Goal: Information Seeking & Learning: Learn about a topic

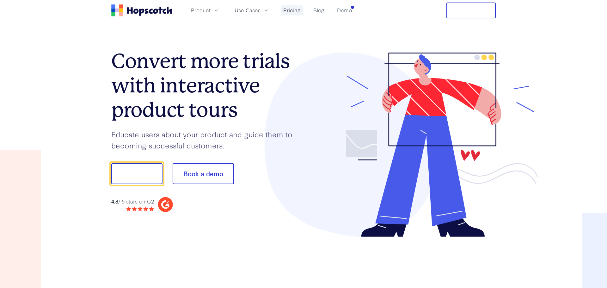
click at [289, 10] on link "Pricing" at bounding box center [292, 10] width 22 height 10
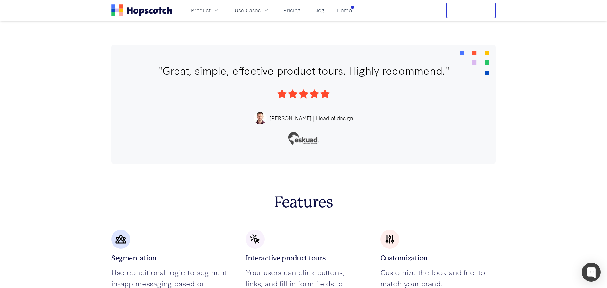
scroll to position [1019, 0]
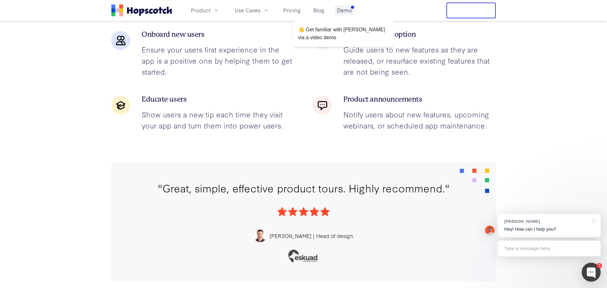
click at [336, 11] on link "Demo" at bounding box center [344, 10] width 20 height 10
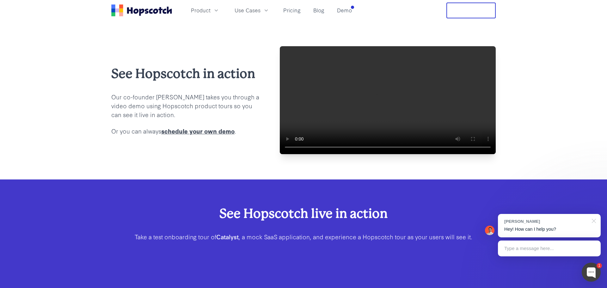
click at [592, 220] on div at bounding box center [593, 220] width 16 height 13
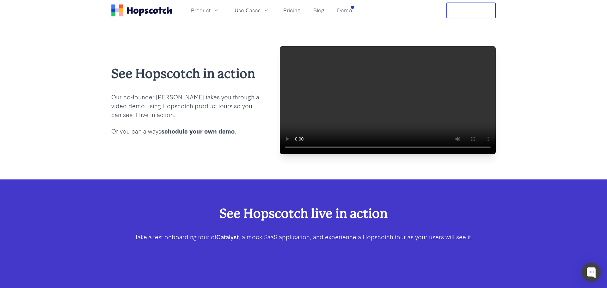
click at [364, 131] on video at bounding box center [388, 100] width 216 height 108
click at [361, 132] on video at bounding box center [388, 100] width 216 height 108
click at [212, 10] on button "Product" at bounding box center [205, 10] width 36 height 10
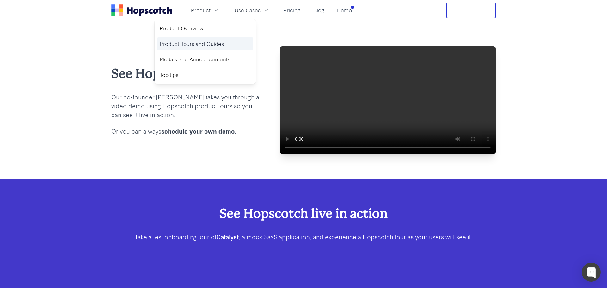
click at [187, 45] on link "Product Tours and Guides" at bounding box center [205, 43] width 96 height 13
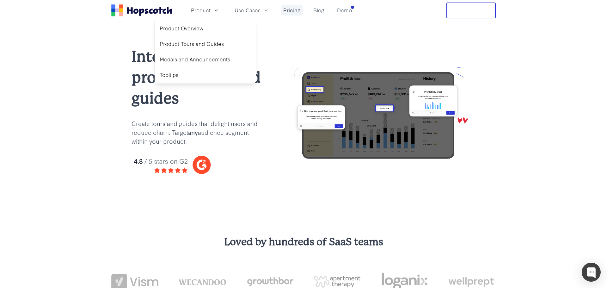
click at [293, 9] on link "Pricing" at bounding box center [292, 10] width 22 height 10
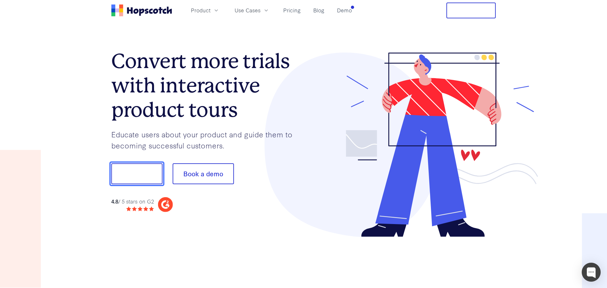
drag, startPoint x: 133, startPoint y: 176, endPoint x: 154, endPoint y: 174, distance: 21.0
click at [133, 175] on button "Show me!" at bounding box center [136, 173] width 51 height 21
click at [151, 172] on button "Show me!" at bounding box center [136, 173] width 51 height 21
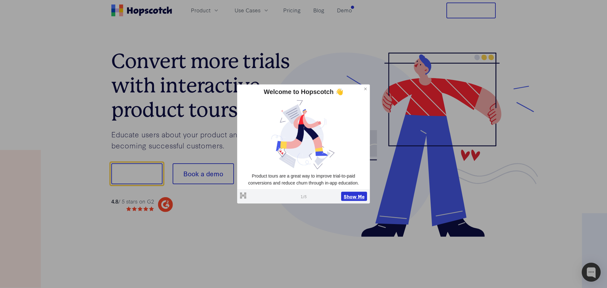
click at [350, 196] on button "Show Me" at bounding box center [354, 195] width 26 height 9
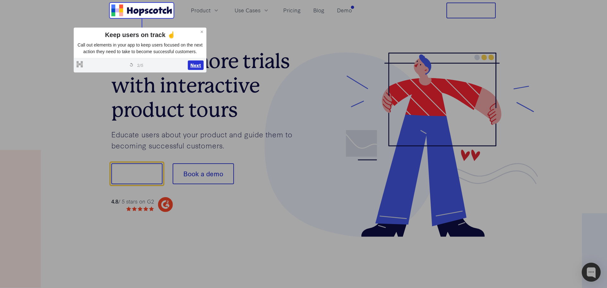
click at [192, 70] on button "Next" at bounding box center [196, 64] width 16 height 9
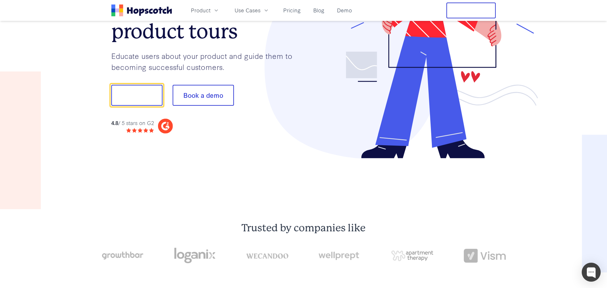
scroll to position [79, 0]
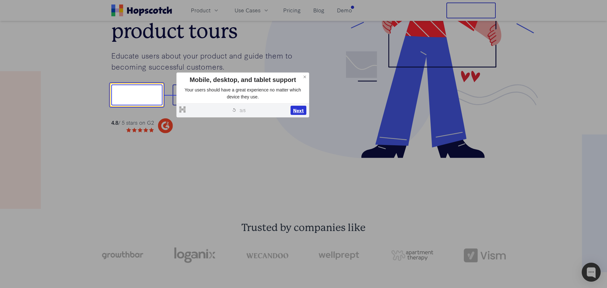
click at [295, 109] on button "Next" at bounding box center [298, 110] width 16 height 9
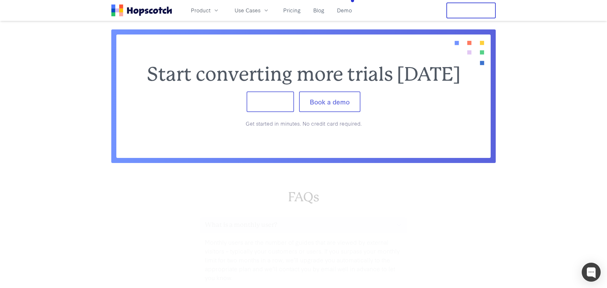
scroll to position [2620, 0]
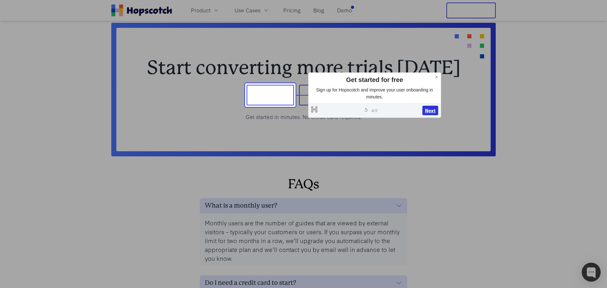
click at [429, 109] on button "Next" at bounding box center [430, 110] width 16 height 9
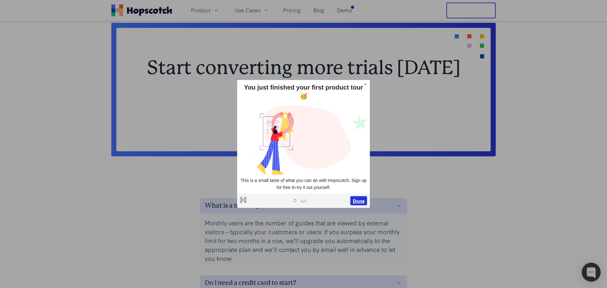
click at [356, 196] on button "Done" at bounding box center [358, 200] width 17 height 9
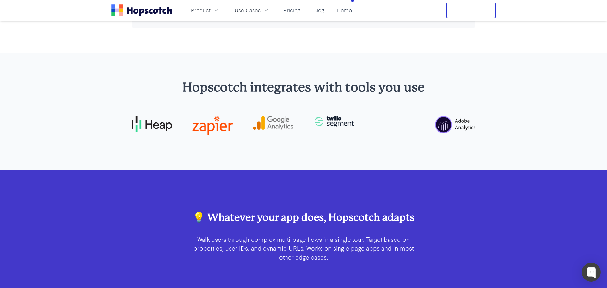
scroll to position [1701, 0]
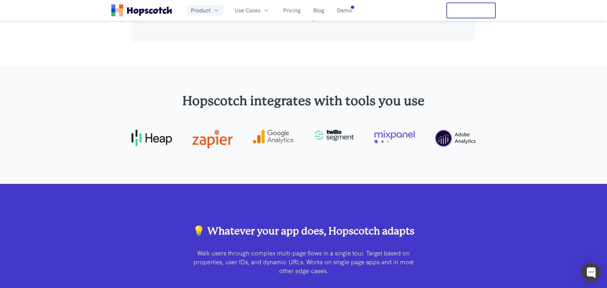
click at [198, 9] on span "Product" at bounding box center [201, 10] width 20 height 8
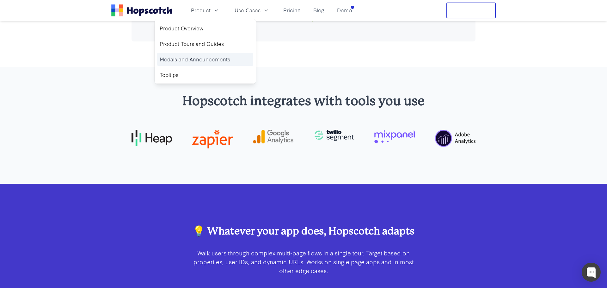
click at [184, 59] on link "Modals and Announcements" at bounding box center [205, 59] width 96 height 13
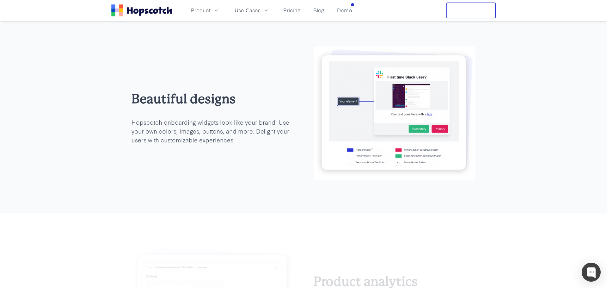
scroll to position [1220, 0]
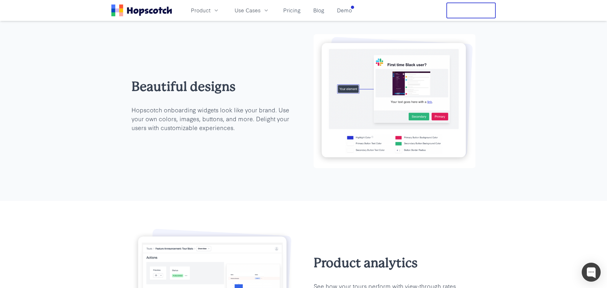
click at [395, 92] on img at bounding box center [395, 101] width 162 height 134
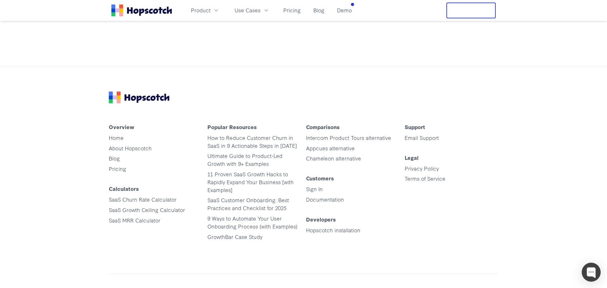
scroll to position [2876, 0]
